Goal: Transaction & Acquisition: Purchase product/service

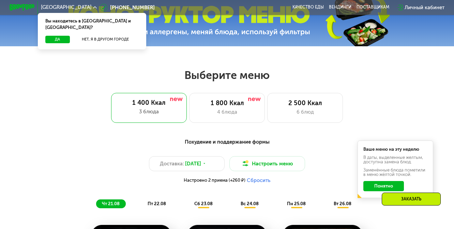
scroll to position [236, 0]
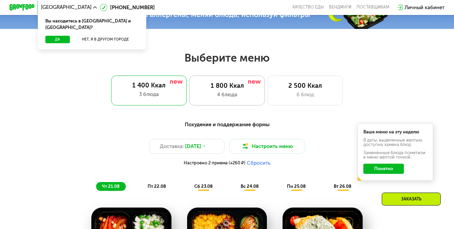
click at [267, 99] on div "1 800 Ккал 4 блюда" at bounding box center [305, 91] width 76 height 30
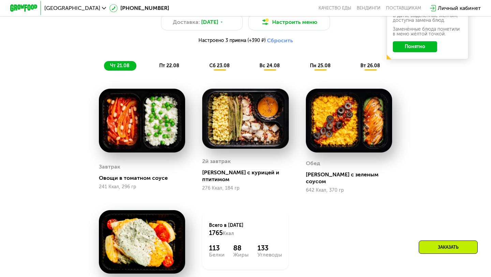
scroll to position [369, 0]
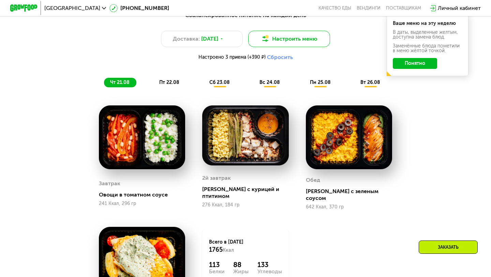
click at [296, 40] on button "Настроить меню" at bounding box center [289, 39] width 82 height 16
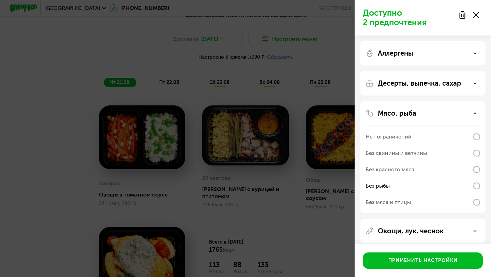
scroll to position [15, 0]
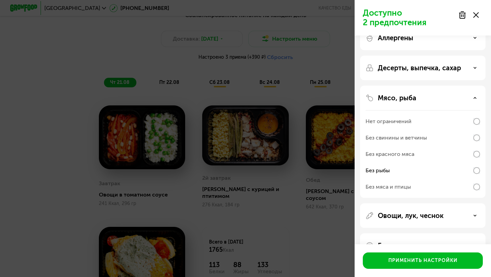
click at [425, 68] on p "Десерты, выпечка, сахар" at bounding box center [418, 68] width 83 height 8
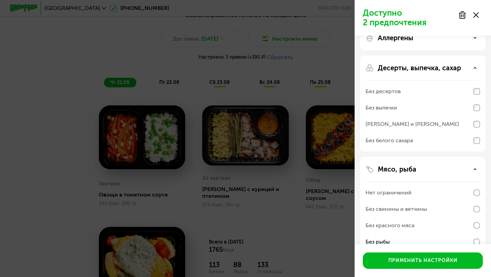
click at [453, 229] on div "Без белого сахара" at bounding box center [422, 258] width 114 height 16
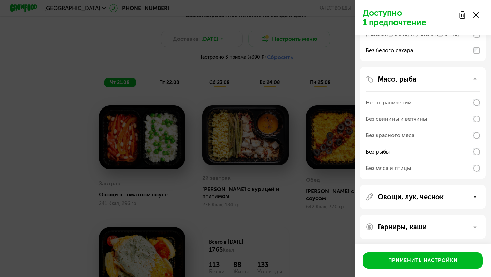
scroll to position [107, 0]
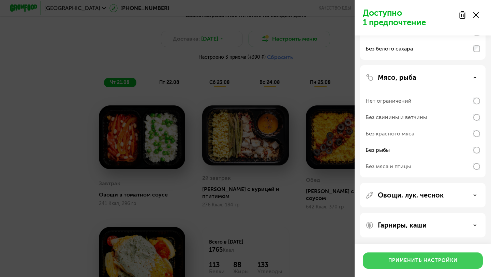
click at [423, 229] on div "Применить настройки" at bounding box center [422, 260] width 69 height 7
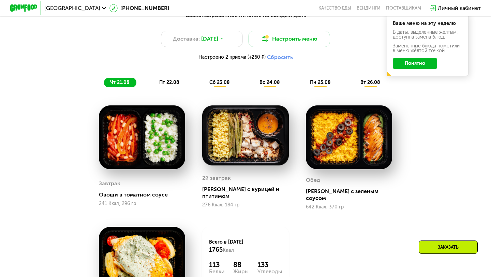
click at [168, 81] on span "пт 22.08" at bounding box center [169, 82] width 20 height 6
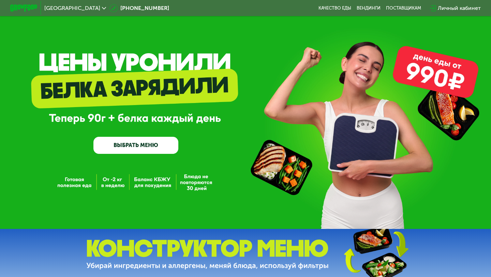
scroll to position [0, 0]
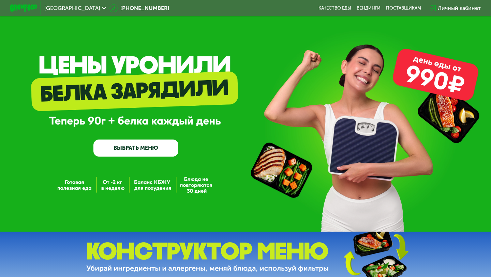
click at [147, 146] on link "ВЫБРАТЬ МЕНЮ" at bounding box center [135, 147] width 85 height 17
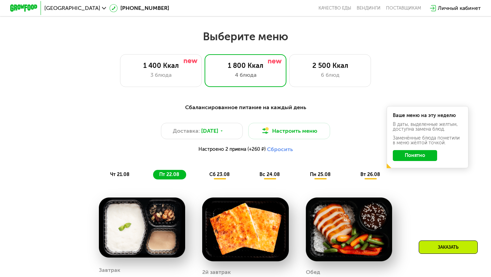
scroll to position [291, 0]
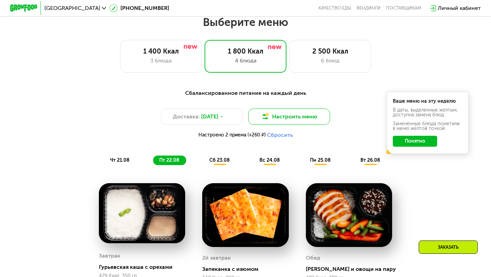
click at [284, 118] on button "Настроить меню" at bounding box center [289, 116] width 82 height 16
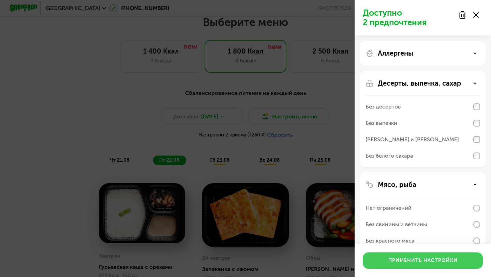
click at [416, 229] on button "Применить настройки" at bounding box center [422, 260] width 120 height 16
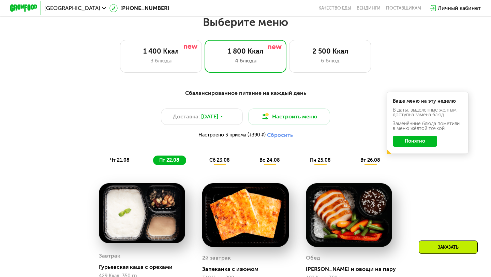
click at [289, 135] on button "Сбросить" at bounding box center [280, 134] width 26 height 7
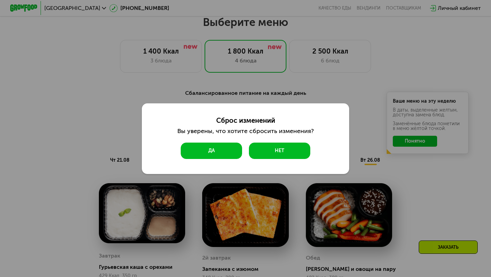
click at [215, 144] on button "Да" at bounding box center [211, 150] width 61 height 16
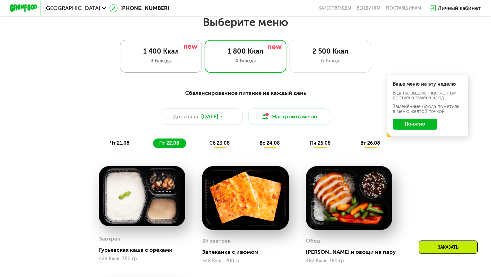
click at [181, 59] on div "3 блюда" at bounding box center [160, 61] width 67 height 8
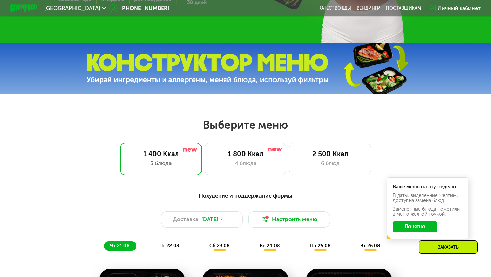
scroll to position [190, 0]
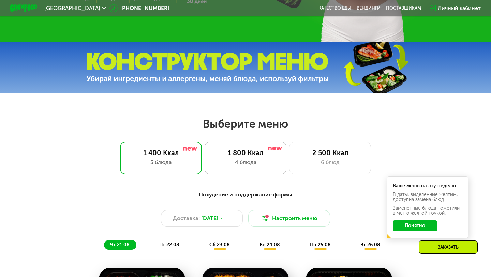
click at [289, 157] on div "1 800 Ккал 4 блюда" at bounding box center [330, 157] width 82 height 33
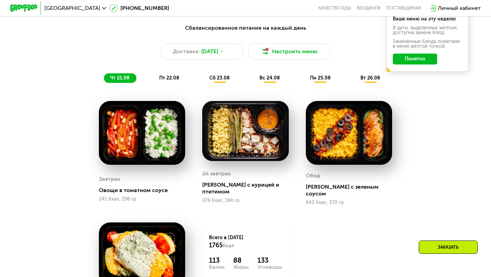
scroll to position [331, 0]
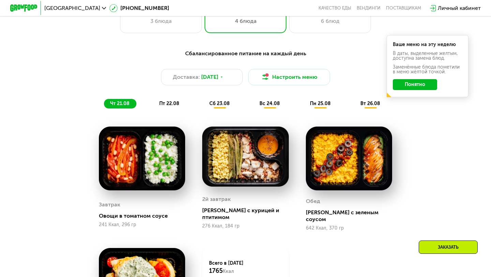
click at [203, 100] on div "пт 22.08" at bounding box center [219, 104] width 33 height 10
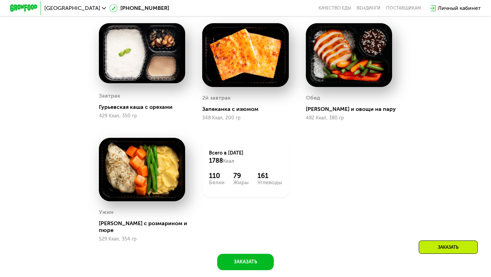
scroll to position [354, 0]
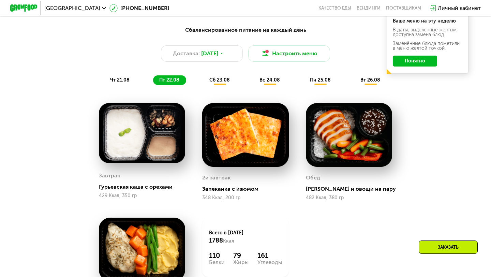
click at [224, 72] on div "Сбалансированное питание на каждый день Доставка: [DATE] Настроить меню чт 21.0…" at bounding box center [245, 55] width 403 height 59
click at [224, 77] on span "сб 23.08" at bounding box center [219, 80] width 20 height 6
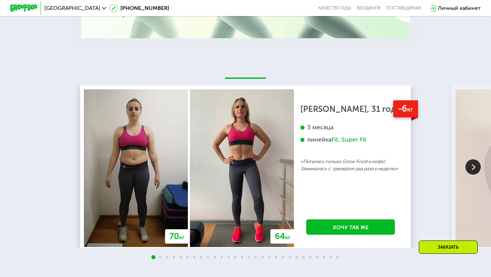
scroll to position [1227, 0]
click at [453, 165] on img at bounding box center [472, 166] width 15 height 15
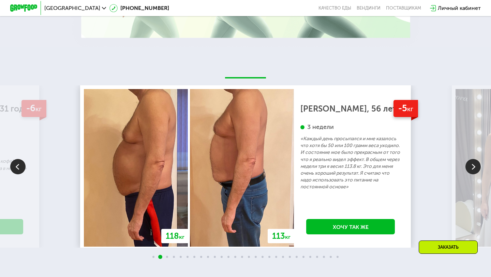
click at [453, 165] on img at bounding box center [472, 166] width 15 height 15
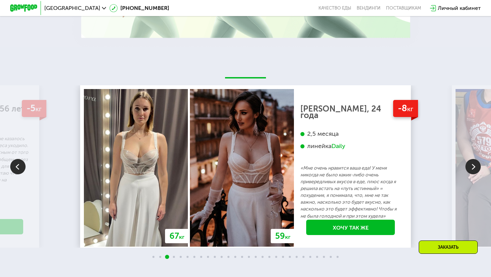
click at [453, 165] on img at bounding box center [472, 166] width 15 height 15
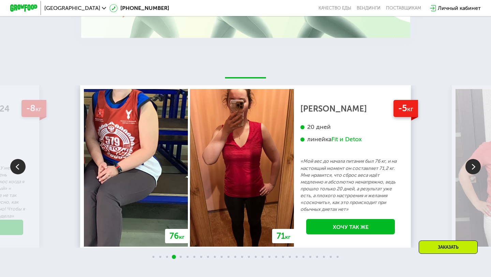
click at [453, 165] on img at bounding box center [472, 166] width 15 height 15
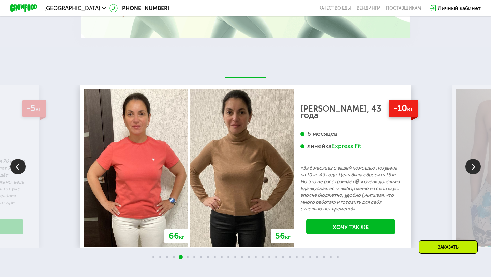
click at [453, 165] on img at bounding box center [472, 166] width 15 height 15
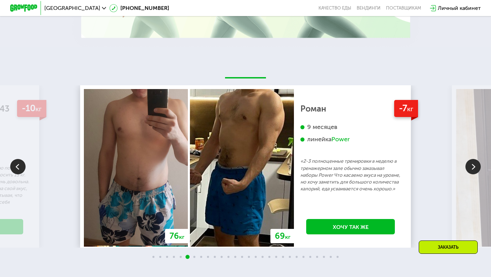
click at [453, 165] on img at bounding box center [472, 166] width 15 height 15
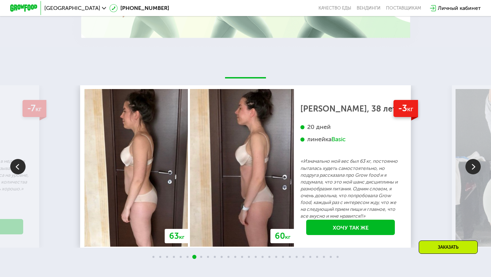
click at [453, 165] on img at bounding box center [472, 166] width 15 height 15
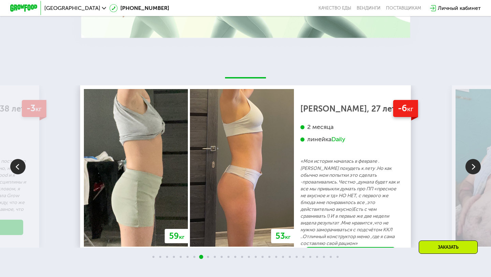
click at [23, 161] on img at bounding box center [17, 166] width 15 height 15
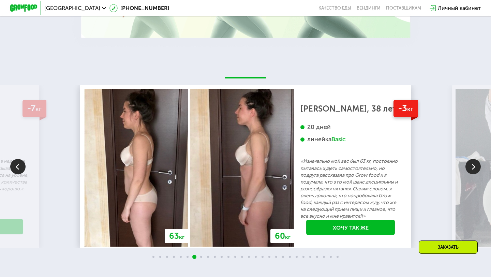
click at [453, 159] on img at bounding box center [472, 166] width 15 height 15
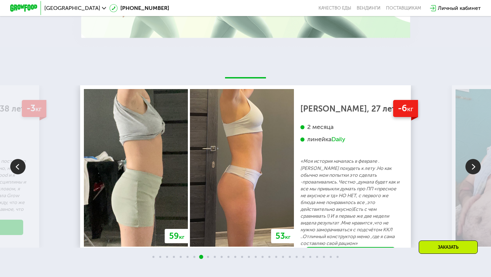
click at [453, 159] on img at bounding box center [472, 166] width 15 height 15
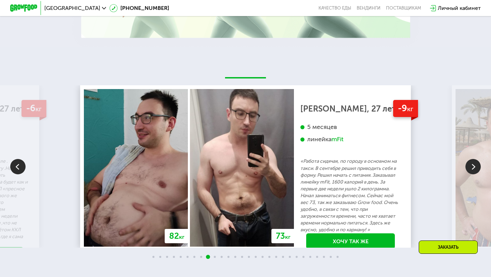
click at [453, 159] on img at bounding box center [472, 166] width 15 height 15
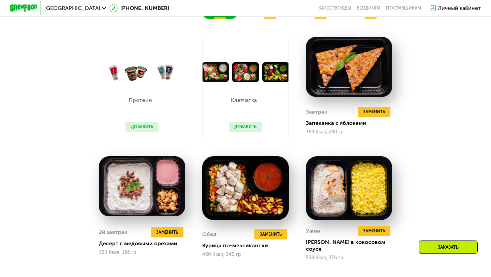
scroll to position [431, 0]
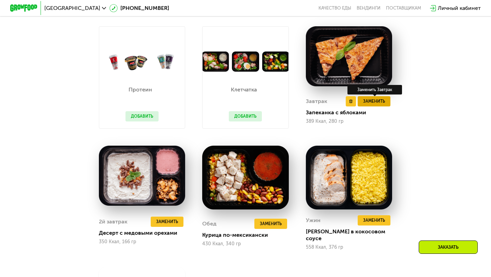
click at [372, 105] on span "Заменить" at bounding box center [374, 101] width 22 height 7
click at [380, 103] on span "Заменить" at bounding box center [374, 101] width 22 height 7
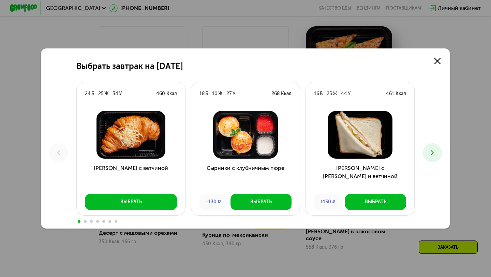
click at [431, 157] on button at bounding box center [431, 152] width 19 height 19
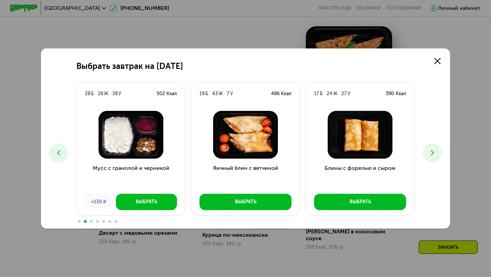
click at [431, 154] on use at bounding box center [432, 152] width 3 height 5
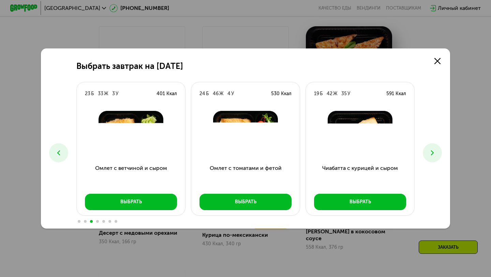
click at [431, 154] on use at bounding box center [432, 152] width 3 height 5
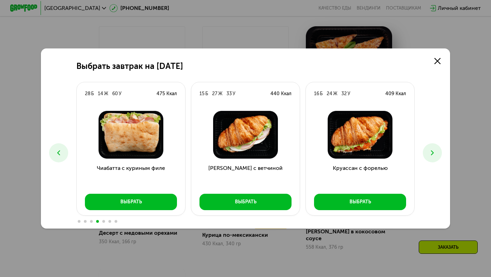
click at [431, 154] on use at bounding box center [432, 152] width 3 height 5
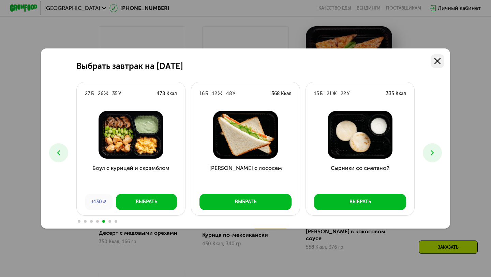
click at [436, 58] on icon at bounding box center [437, 61] width 6 height 6
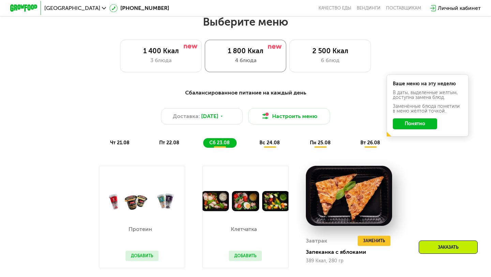
scroll to position [295, 0]
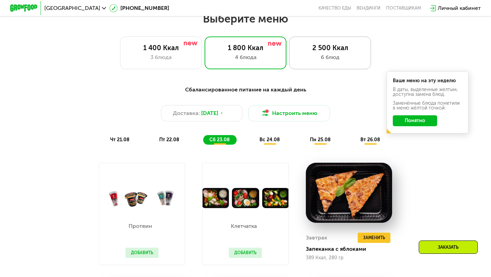
click at [335, 47] on div "2 500 Ккал" at bounding box center [329, 48] width 67 height 8
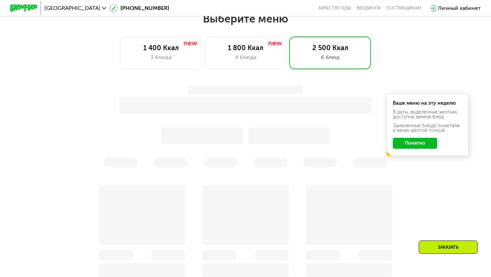
click at [410, 145] on div "Ваше меню на эту неделю В даты, выделенные желтым, доступна замена блюд. Заменё…" at bounding box center [246, 126] width 412 height 90
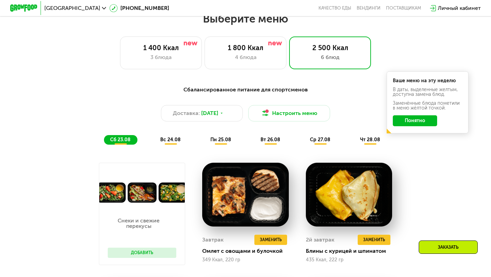
click at [415, 120] on button "Понятно" at bounding box center [414, 120] width 44 height 11
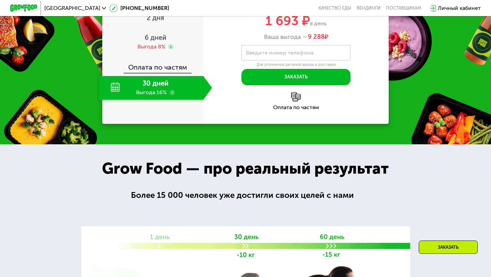
scroll to position [843, 0]
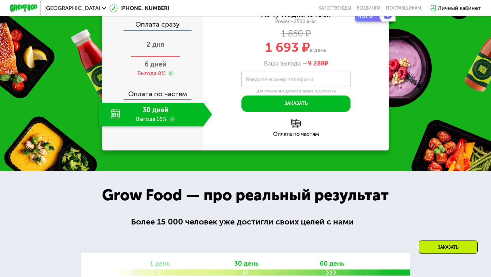
click at [161, 48] on span "2 дня" at bounding box center [155, 44] width 18 height 8
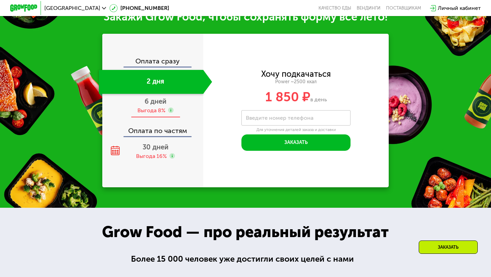
click at [158, 97] on span "6 дней" at bounding box center [155, 101] width 22 height 8
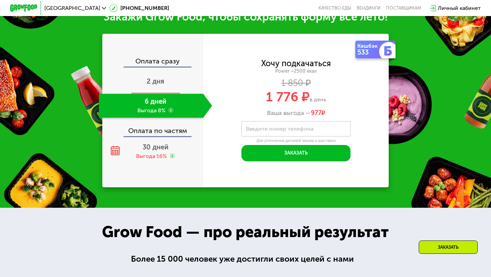
click at [153, 83] on span "2 дня" at bounding box center [155, 81] width 18 height 8
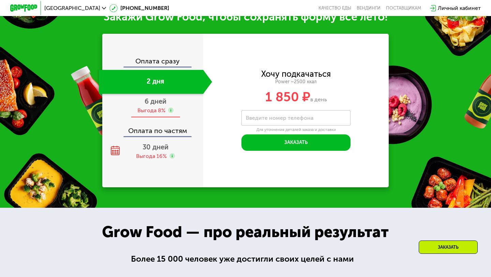
click at [152, 99] on span "6 дней" at bounding box center [155, 101] width 22 height 8
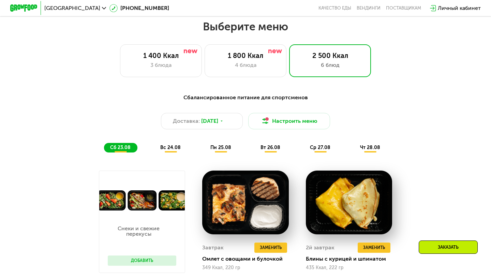
scroll to position [271, 0]
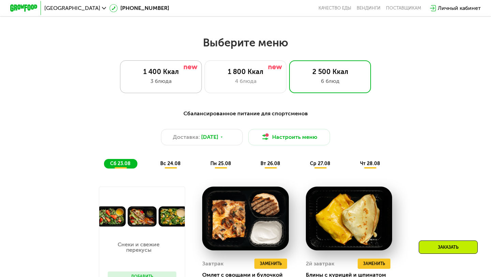
click at [172, 79] on div "3 блюда" at bounding box center [160, 81] width 67 height 8
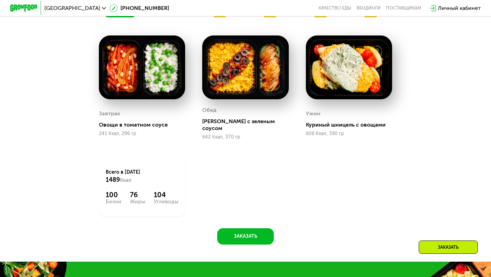
scroll to position [114, 0]
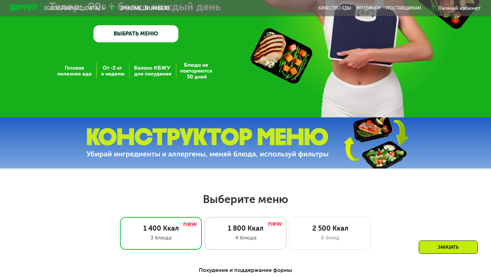
click at [242, 229] on div "4 блюда" at bounding box center [245, 237] width 67 height 8
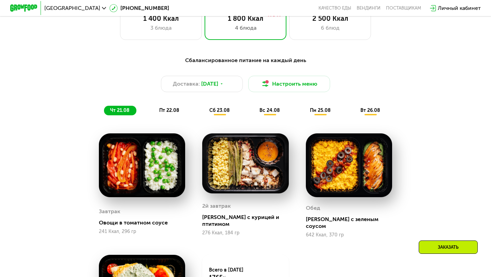
scroll to position [323, 0]
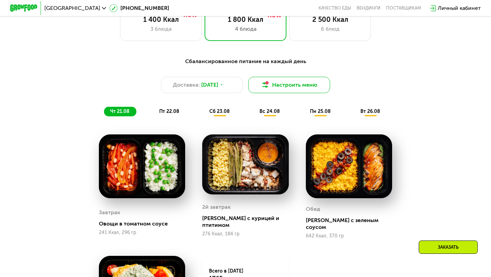
click at [270, 88] on button "Настроить меню" at bounding box center [289, 85] width 82 height 16
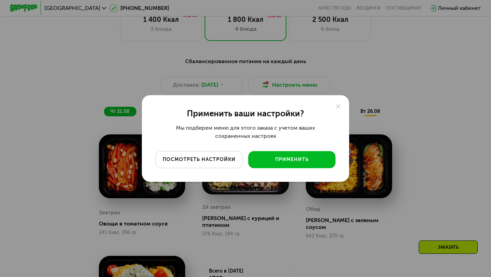
click at [232, 162] on div "посмотреть настройки" at bounding box center [198, 159] width 77 height 7
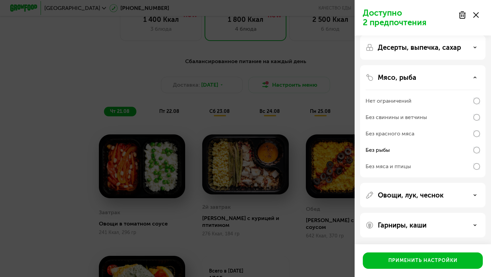
scroll to position [0, 0]
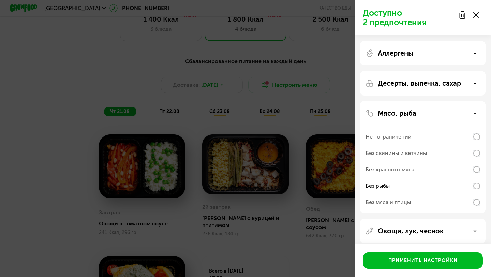
click at [417, 56] on div "Аллергены" at bounding box center [422, 53] width 114 height 8
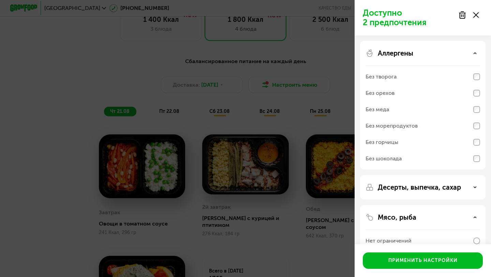
click at [416, 191] on p "Десерты, выпечка, сахар" at bounding box center [418, 187] width 83 height 8
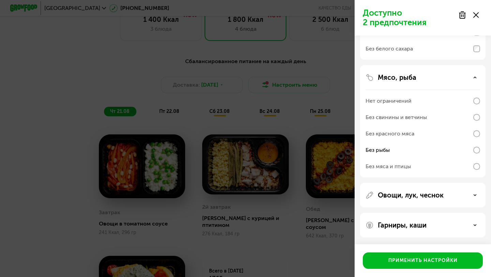
click at [416, 194] on p "Овощи, лук, чеснок" at bounding box center [410, 195] width 66 height 8
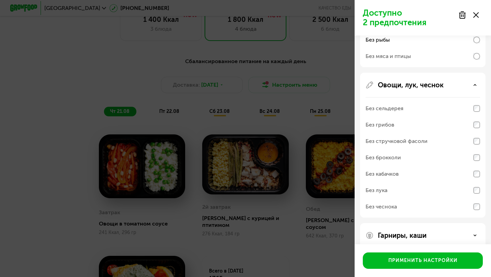
scroll to position [331, 0]
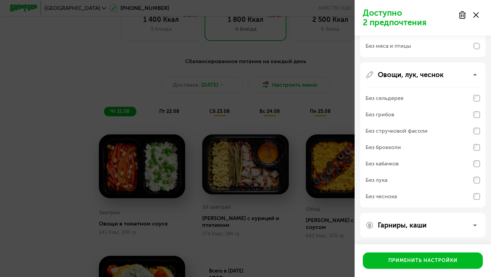
click at [411, 229] on div "Гарниры, каши" at bounding box center [422, 225] width 125 height 25
click at [407, 228] on p "Гарниры, каши" at bounding box center [401, 225] width 49 height 8
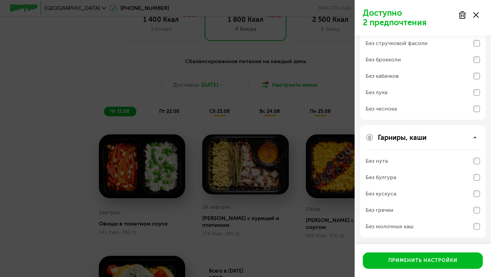
click at [453, 13] on div at bounding box center [468, 15] width 29 height 14
click at [453, 13] on use at bounding box center [475, 14] width 5 height 5
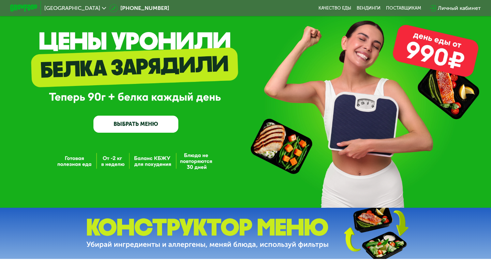
scroll to position [0, 0]
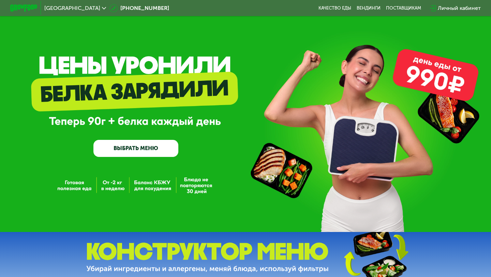
click at [135, 151] on link "ВЫБРАТЬ МЕНЮ" at bounding box center [135, 148] width 85 height 17
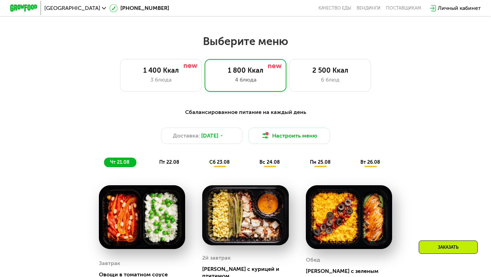
scroll to position [291, 0]
